Goal: Information Seeking & Learning: Learn about a topic

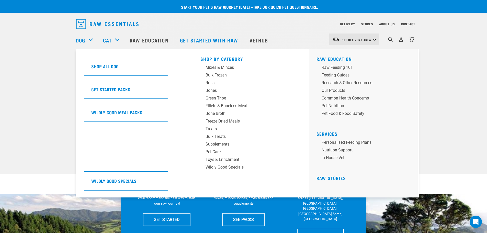
click at [86, 39] on div "Dog" at bounding box center [87, 40] width 22 height 20
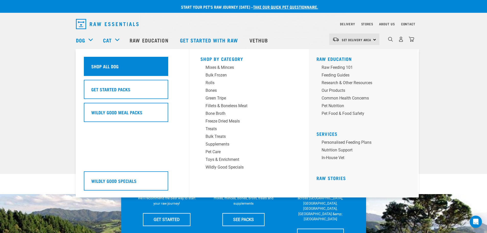
click at [109, 71] on div "Shop All Dog" at bounding box center [126, 66] width 84 height 19
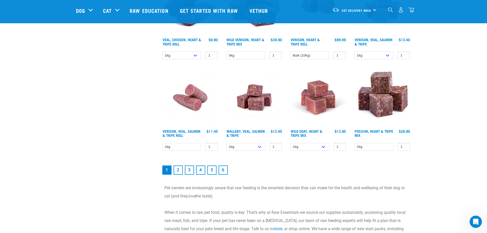
scroll to position [690, 0]
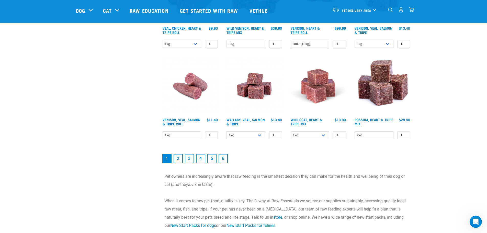
click at [177, 158] on link "2" at bounding box center [177, 158] width 9 height 9
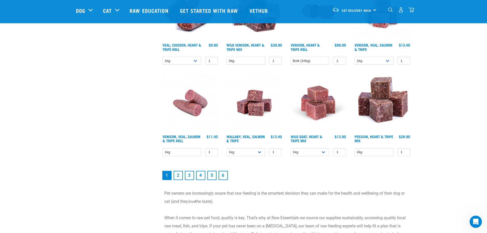
scroll to position [664, 0]
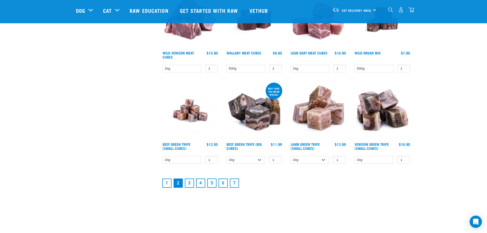
scroll to position [639, 0]
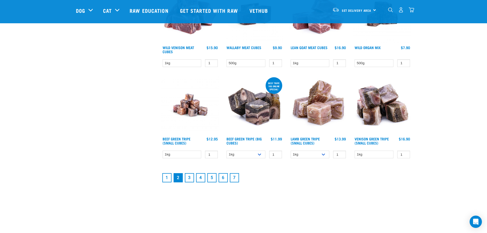
click at [193, 177] on link "3" at bounding box center [189, 177] width 9 height 9
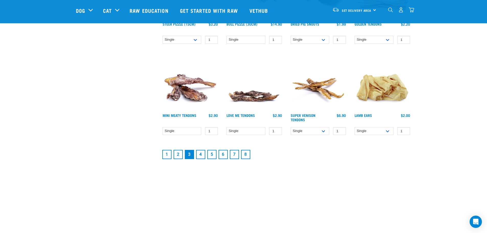
scroll to position [664, 0]
click at [200, 154] on link "4" at bounding box center [200, 153] width 9 height 9
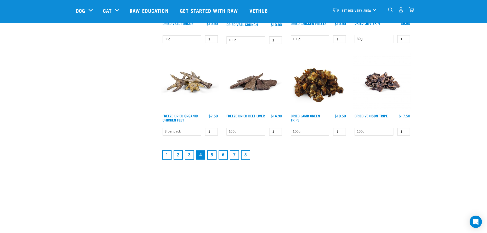
scroll to position [664, 0]
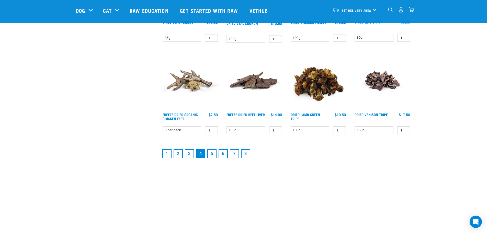
click at [209, 154] on link "5" at bounding box center [211, 153] width 9 height 9
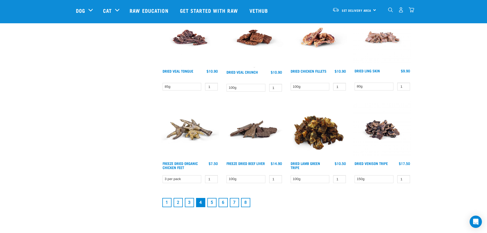
scroll to position [613, 0]
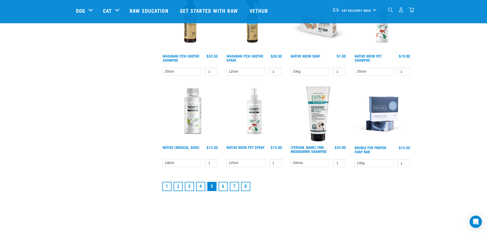
scroll to position [536, 0]
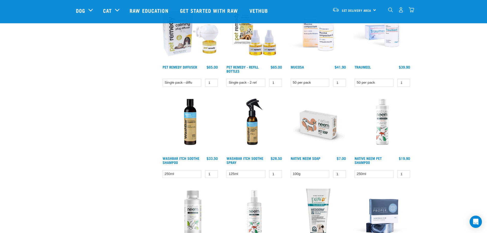
click at [388, 12] on img "dropdown navigation" at bounding box center [390, 9] width 5 height 5
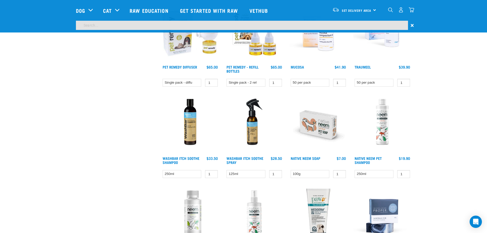
click at [361, 26] on input "search" at bounding box center [242, 25] width 332 height 9
type input "turkey"
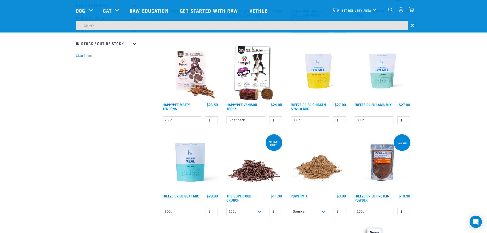
scroll to position [0, 0]
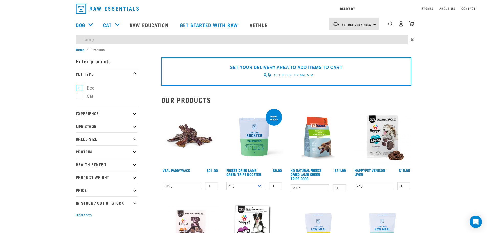
click at [90, 23] on div "Delivery Stores About Us Contact Set Delivery Area" at bounding box center [243, 23] width 487 height 47
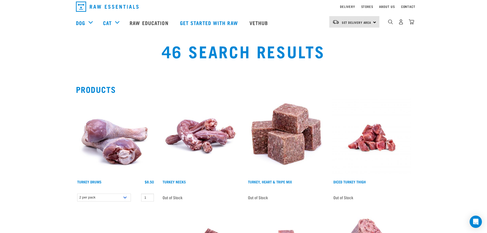
scroll to position [26, 0]
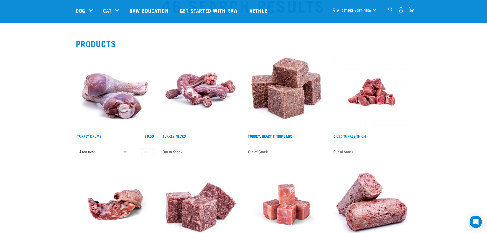
click at [390, 10] on img "dropdown navigation" at bounding box center [390, 9] width 5 height 5
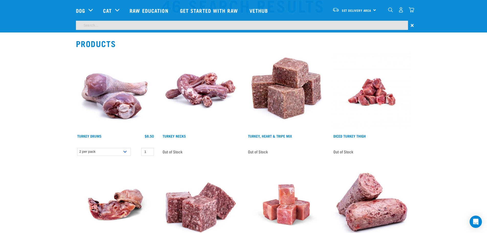
scroll to position [10, 0]
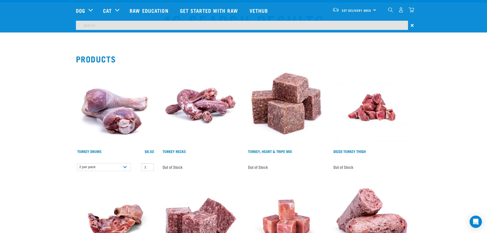
click at [277, 27] on input "search" at bounding box center [242, 25] width 332 height 9
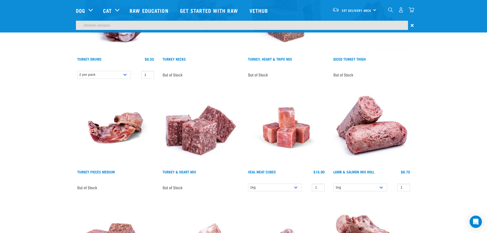
scroll to position [87, 0]
click at [150, 25] on input "chicken venison" at bounding box center [242, 25] width 332 height 9
type input "chicken"
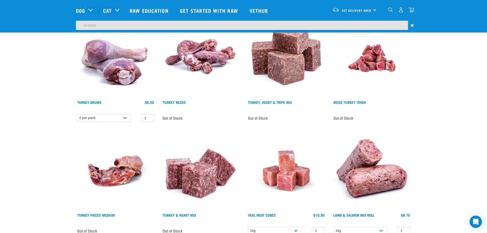
scroll to position [0, 0]
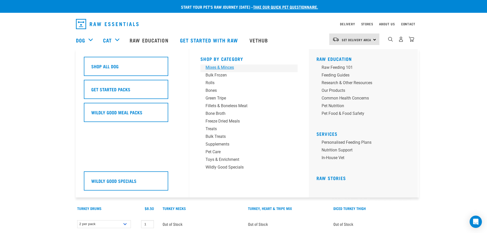
click at [232, 69] on div "Mixes & Minces" at bounding box center [245, 67] width 80 height 6
click at [223, 67] on div "Mixes & Minces" at bounding box center [245, 67] width 80 height 6
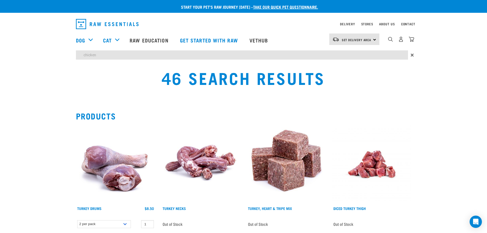
click at [41, 70] on div "46 Search Results" at bounding box center [243, 81] width 480 height 33
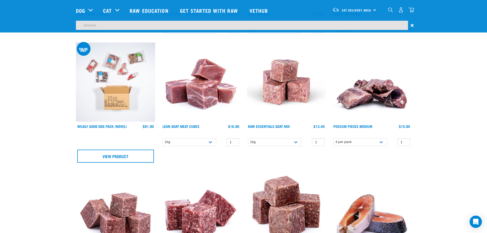
scroll to position [460, 0]
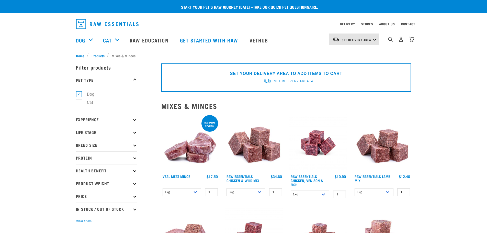
click at [444, 51] on div "×" at bounding box center [243, 51] width 487 height 3
